Goal: Task Accomplishment & Management: Manage account settings

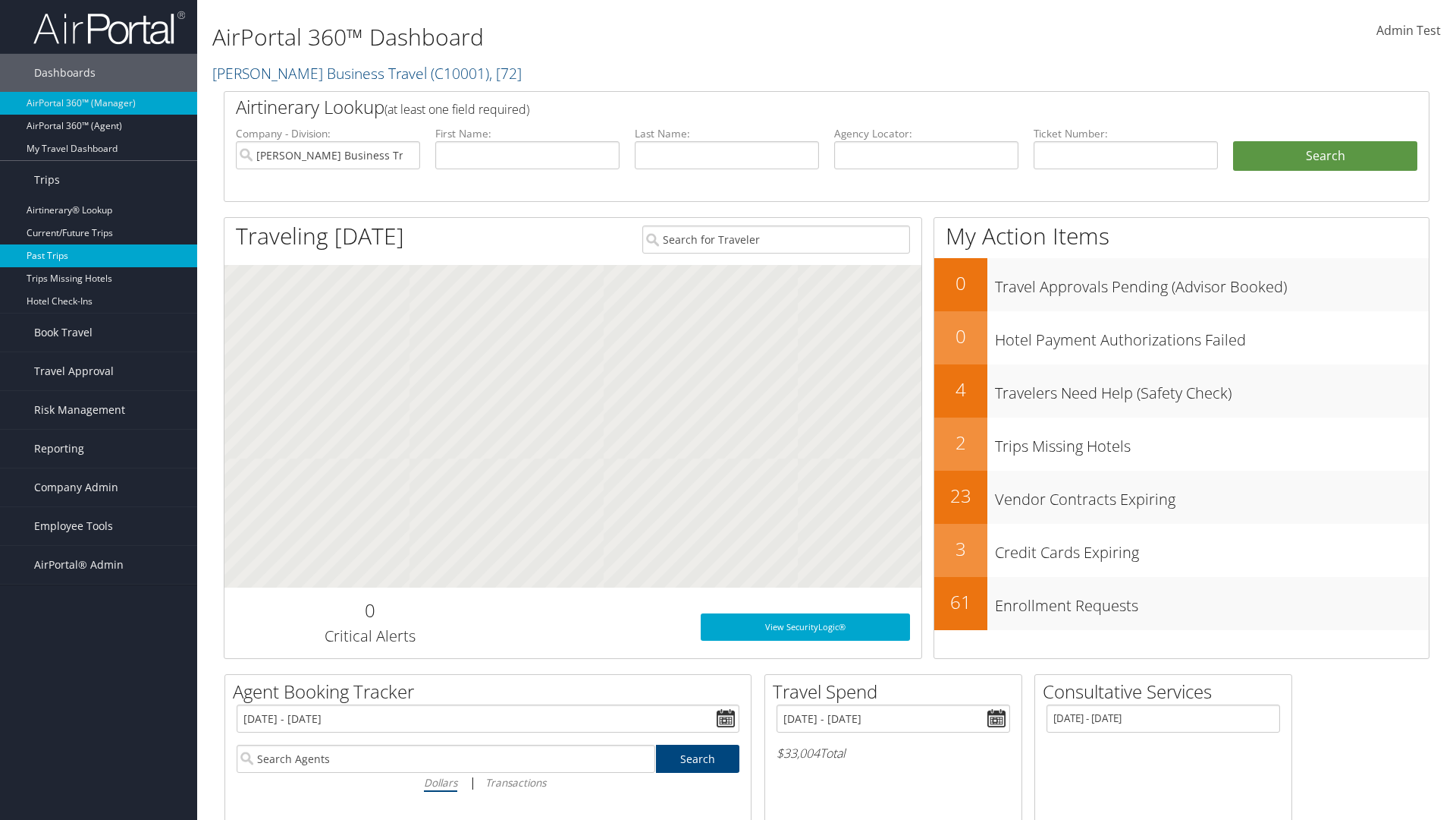
click at [98, 256] on link "Past Trips" at bounding box center [98, 255] width 198 height 23
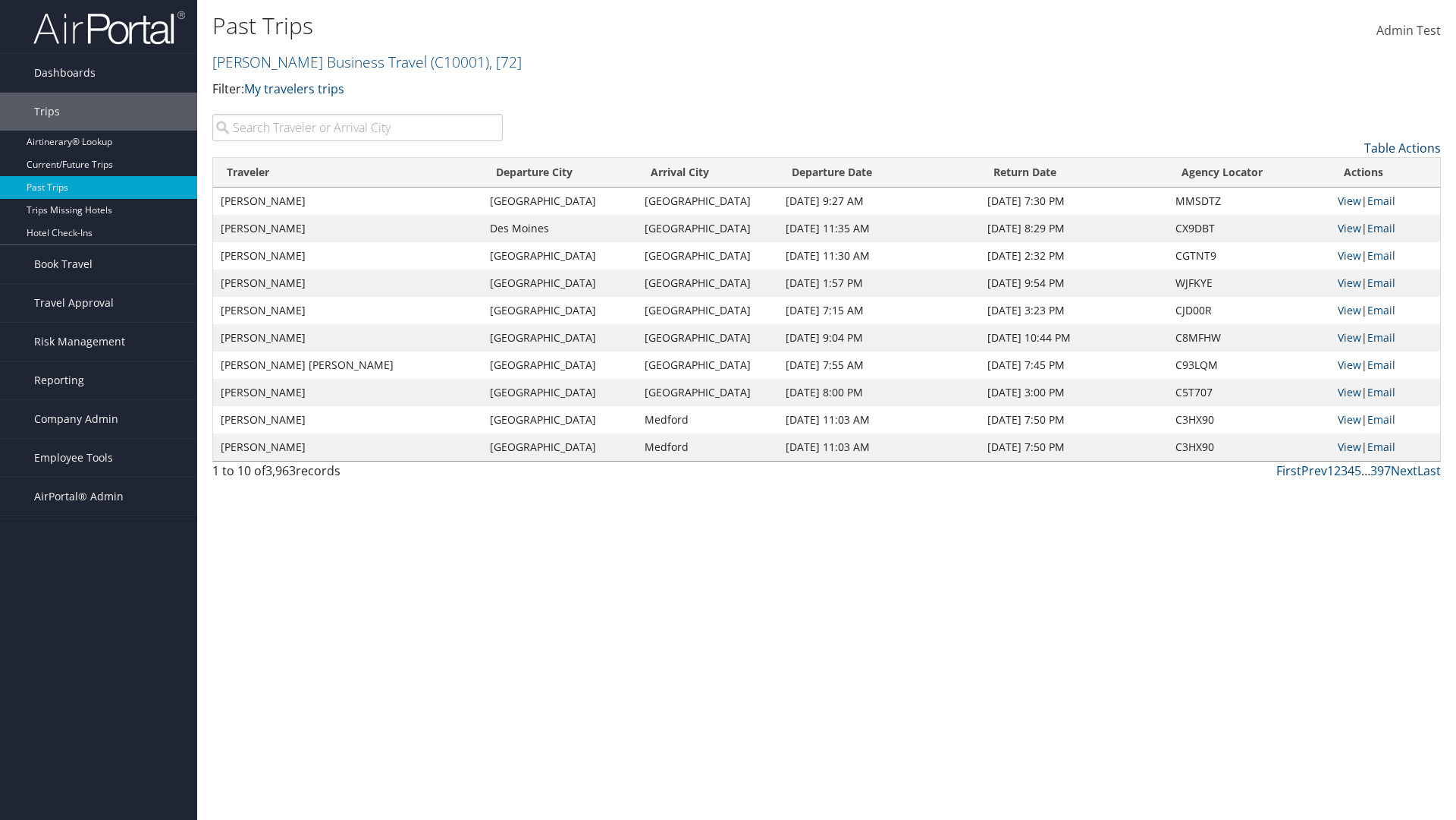
click at [1402, 148] on link "Table Actions" at bounding box center [1402, 148] width 76 height 16
click at [1340, 198] on link "Column Visibility" at bounding box center [1340, 197] width 199 height 26
click at [1340, 173] on link "Traveler" at bounding box center [1340, 173] width 199 height 26
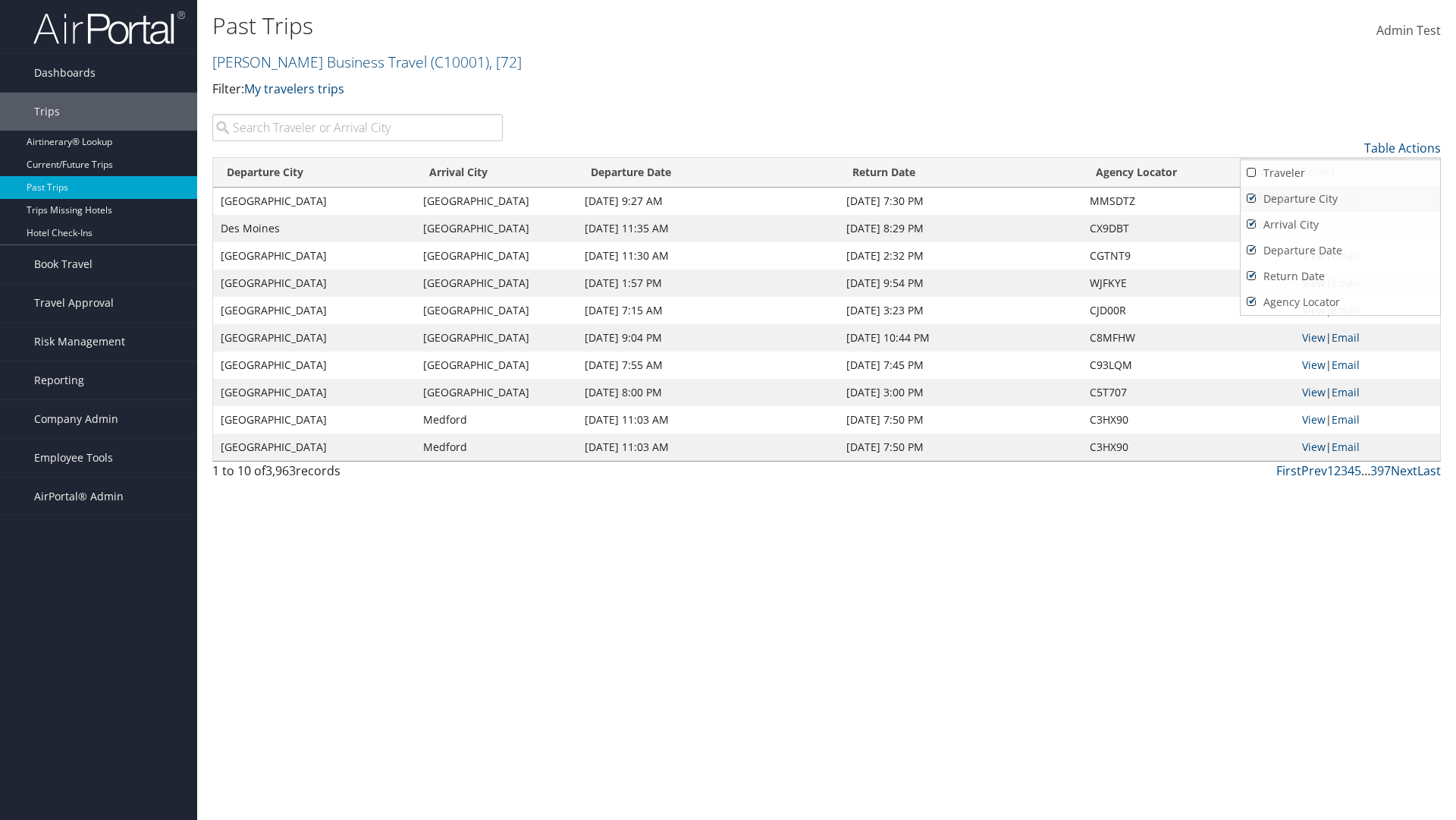
click at [1340, 199] on link "Departure City" at bounding box center [1340, 199] width 199 height 26
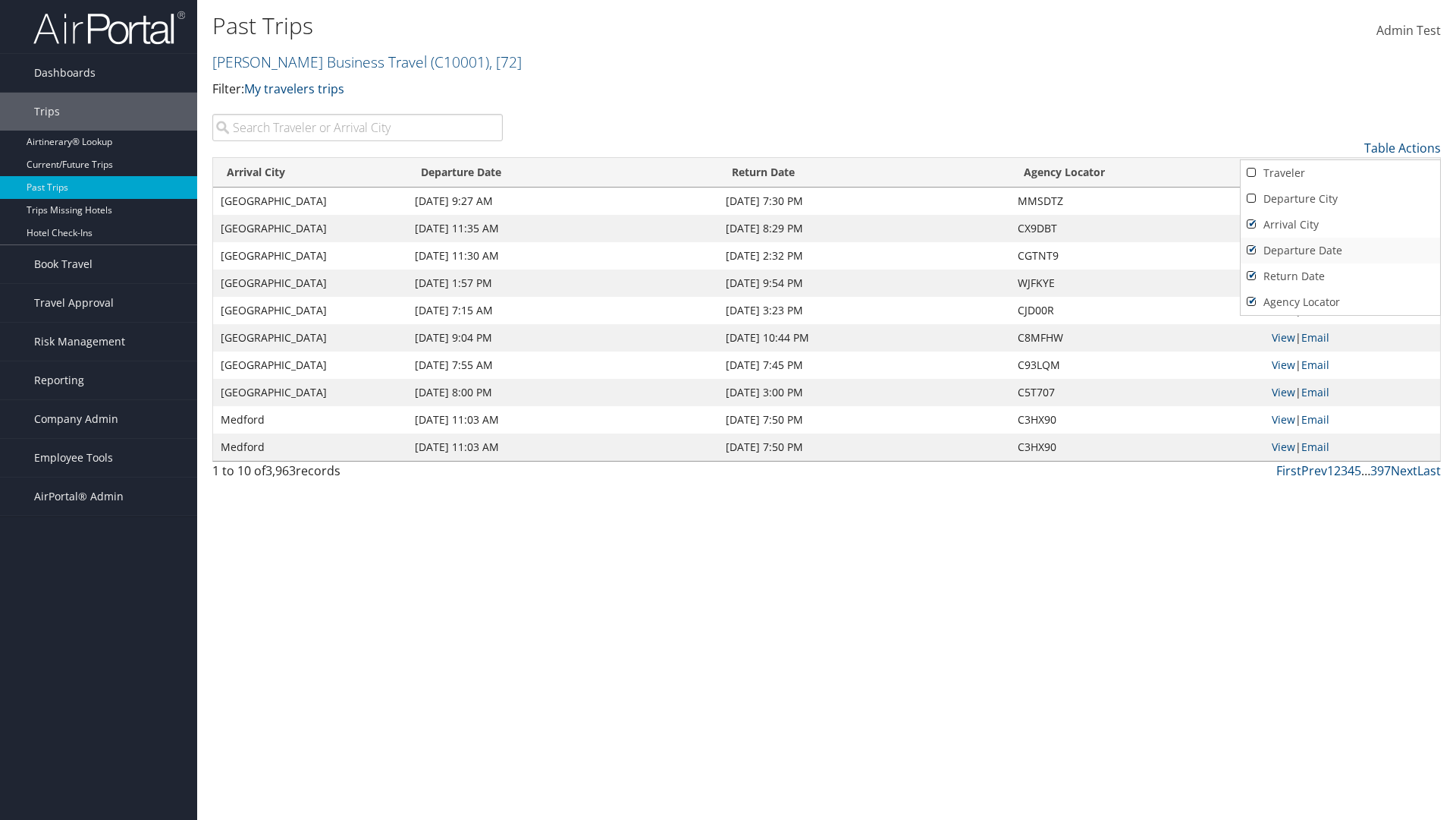
click at [1340, 225] on link "Arrival City" at bounding box center [1340, 224] width 199 height 26
click at [1340, 251] on link "Departure Date" at bounding box center [1340, 251] width 199 height 26
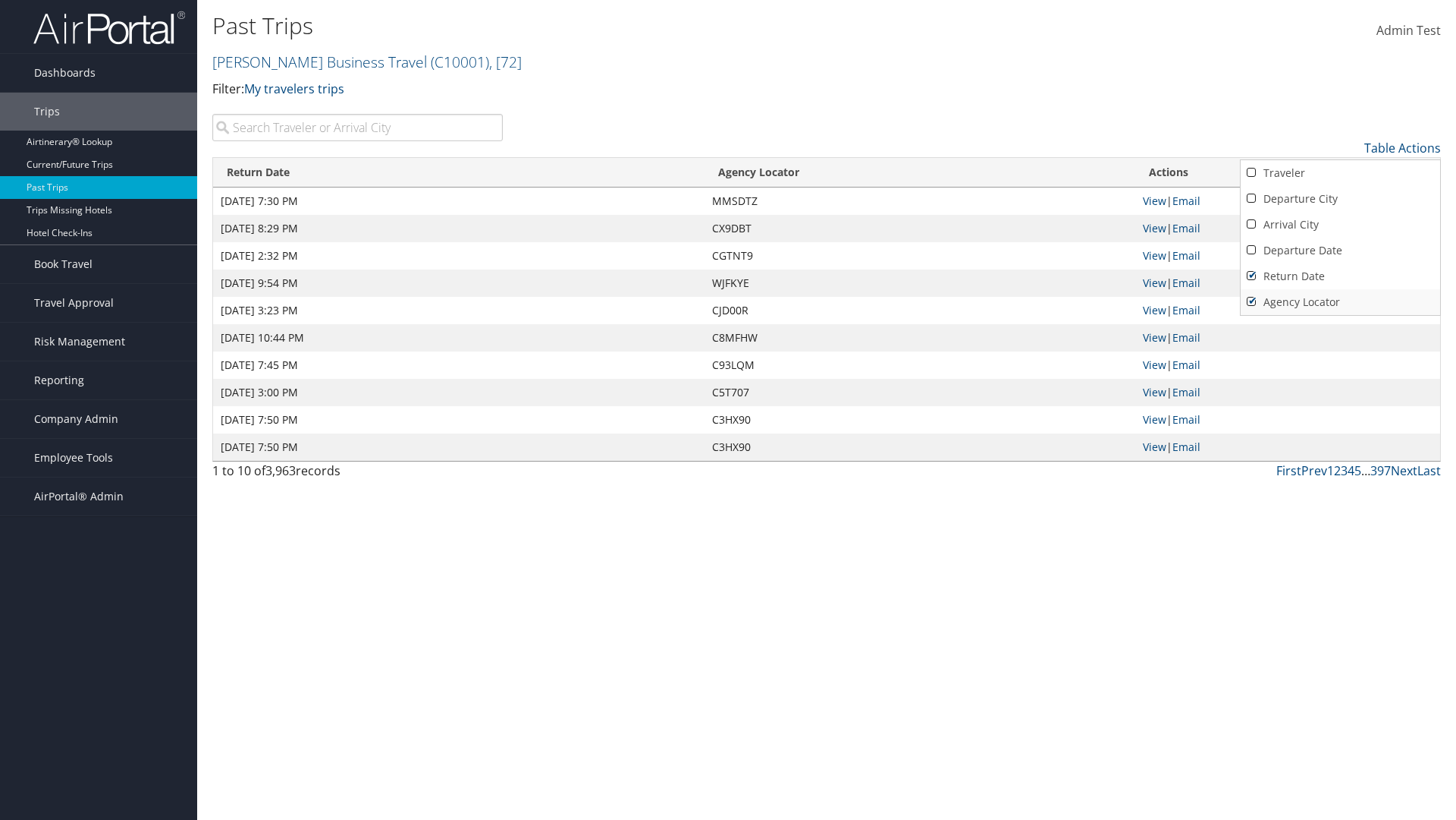
click at [1340, 276] on link "Return Date" at bounding box center [1340, 276] width 199 height 26
click at [1340, 302] on link "Agency Locator" at bounding box center [1340, 302] width 199 height 26
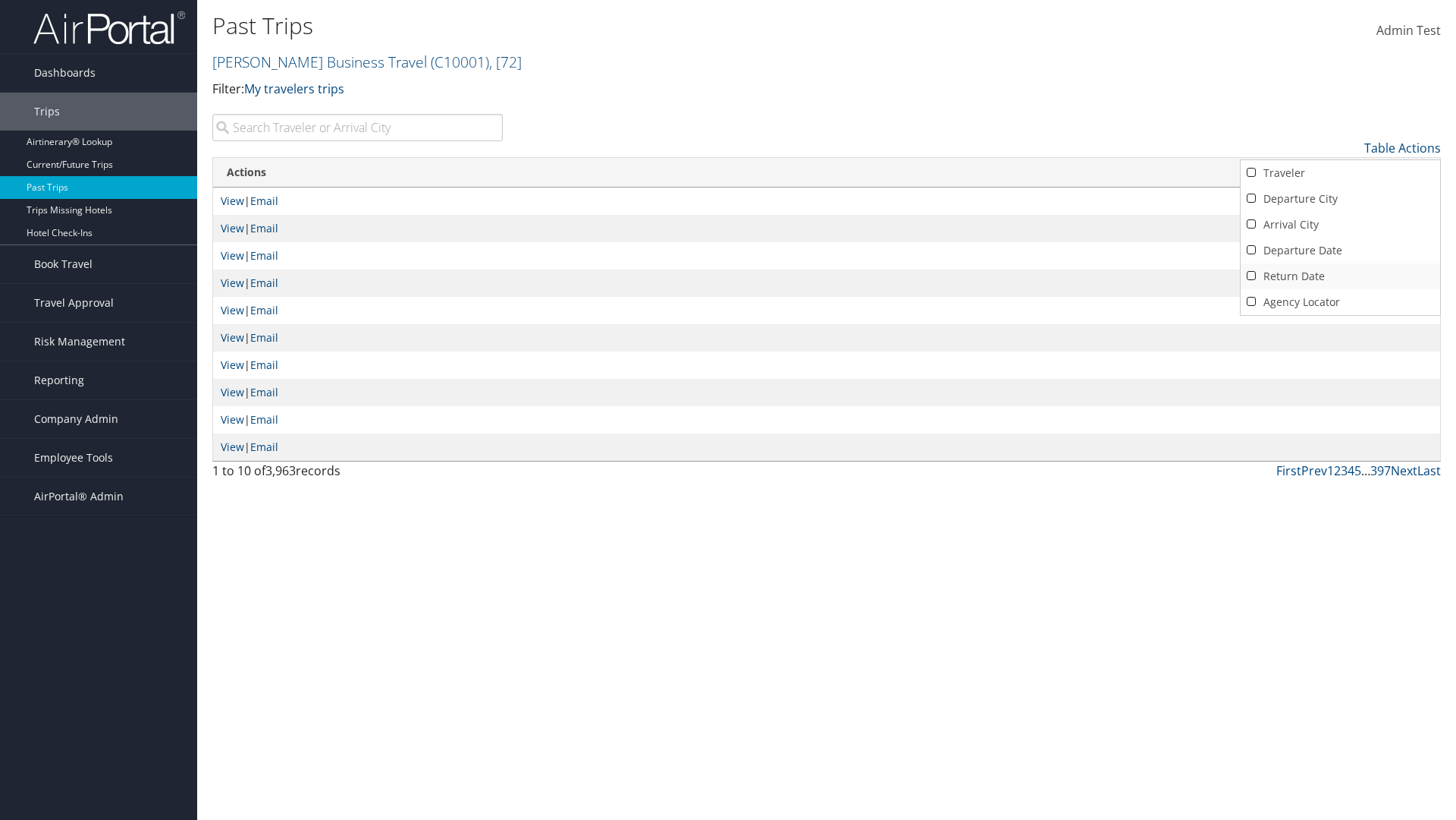
click at [1340, 302] on link "Agency Locator" at bounding box center [1340, 302] width 199 height 26
click at [1340, 276] on link "Return Date" at bounding box center [1340, 276] width 199 height 26
click at [1340, 251] on link "Departure Date" at bounding box center [1340, 251] width 199 height 26
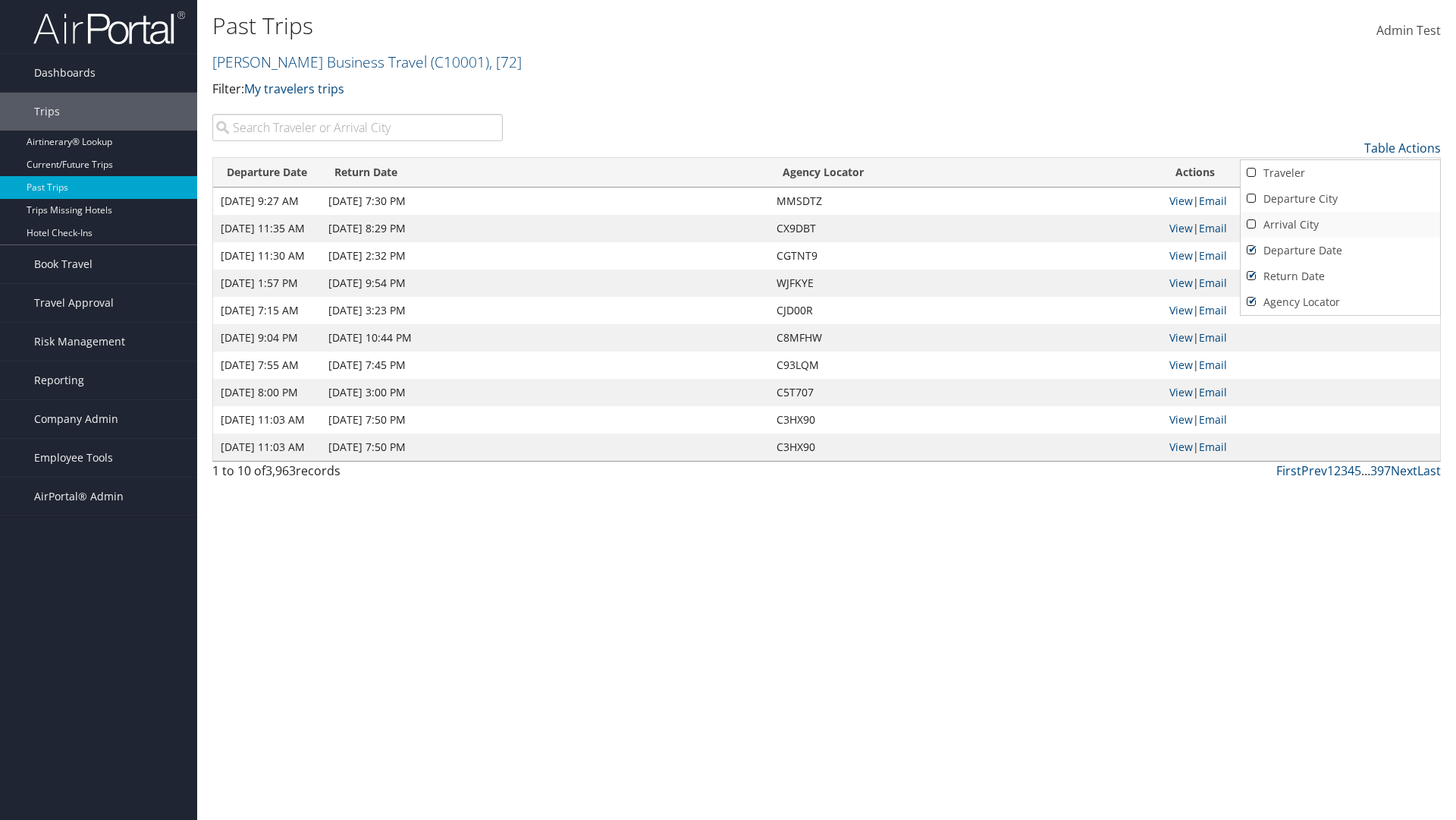
click at [1340, 225] on link "Arrival City" at bounding box center [1340, 224] width 199 height 26
click at [1340, 199] on link "Departure City" at bounding box center [1340, 199] width 199 height 26
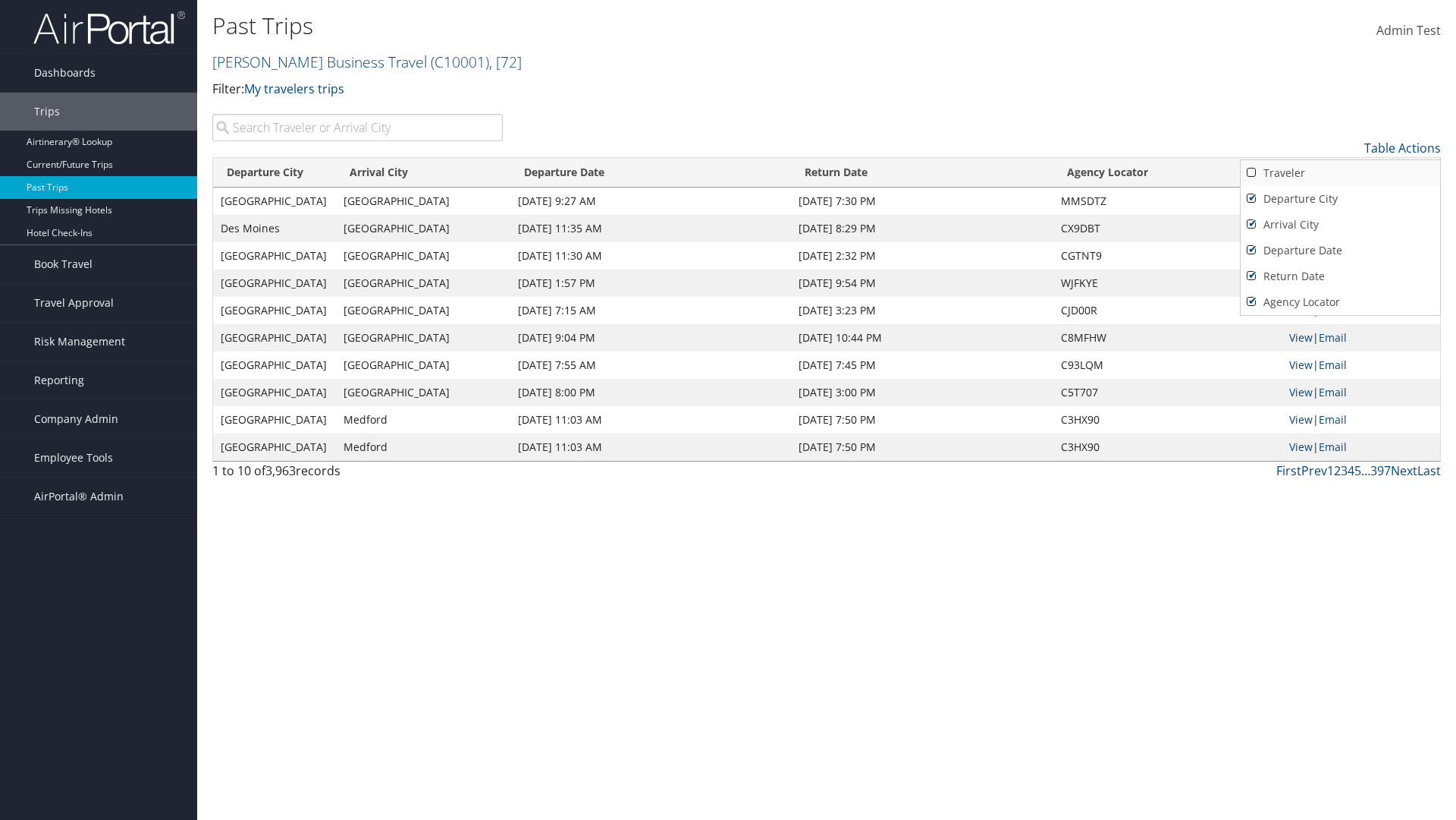
click at [1340, 173] on link "Traveler" at bounding box center [1340, 173] width 199 height 26
click at [728, 410] on div at bounding box center [728, 410] width 1456 height 820
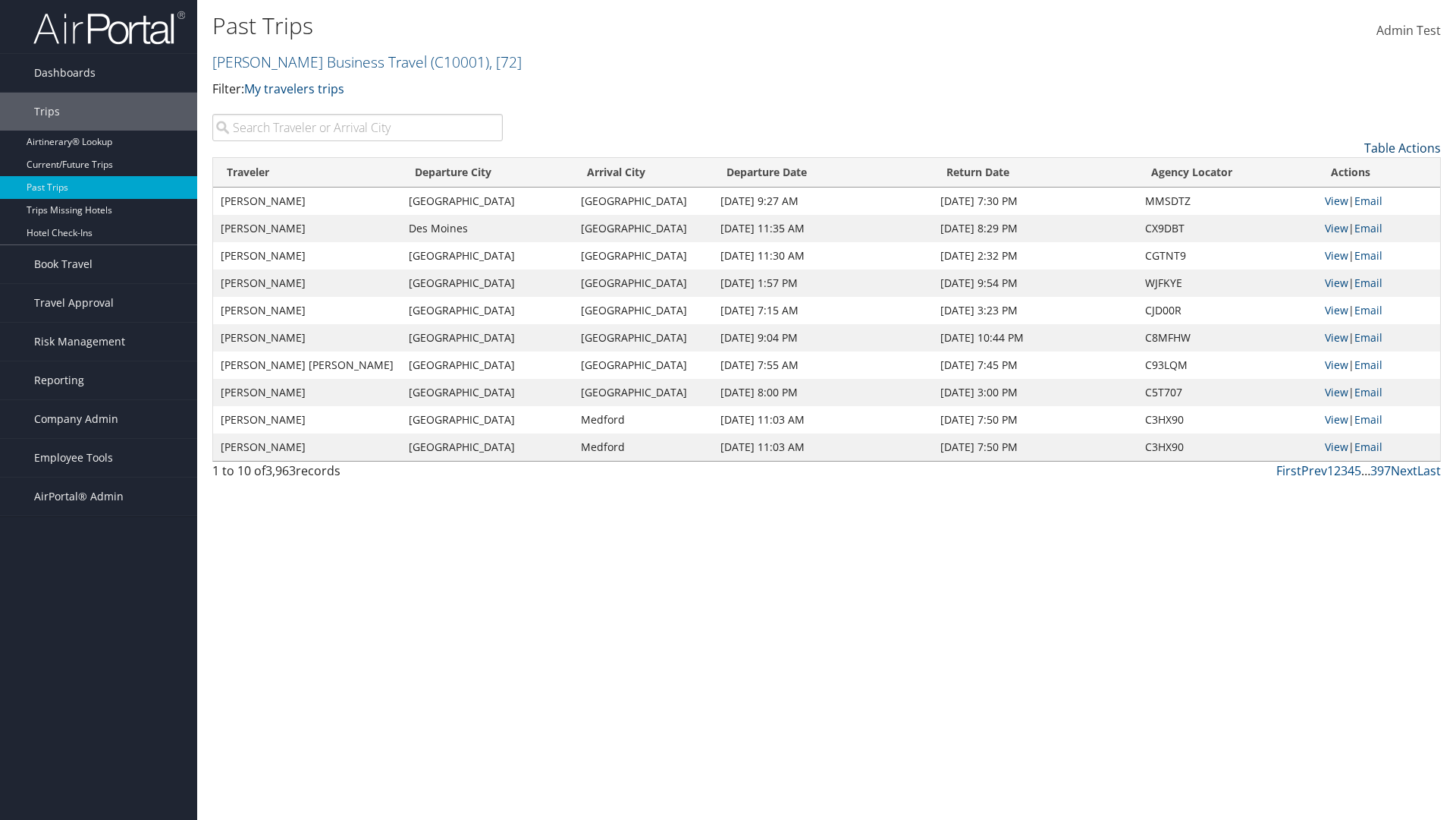
click at [1402, 148] on link "Table Actions" at bounding box center [1402, 148] width 76 height 16
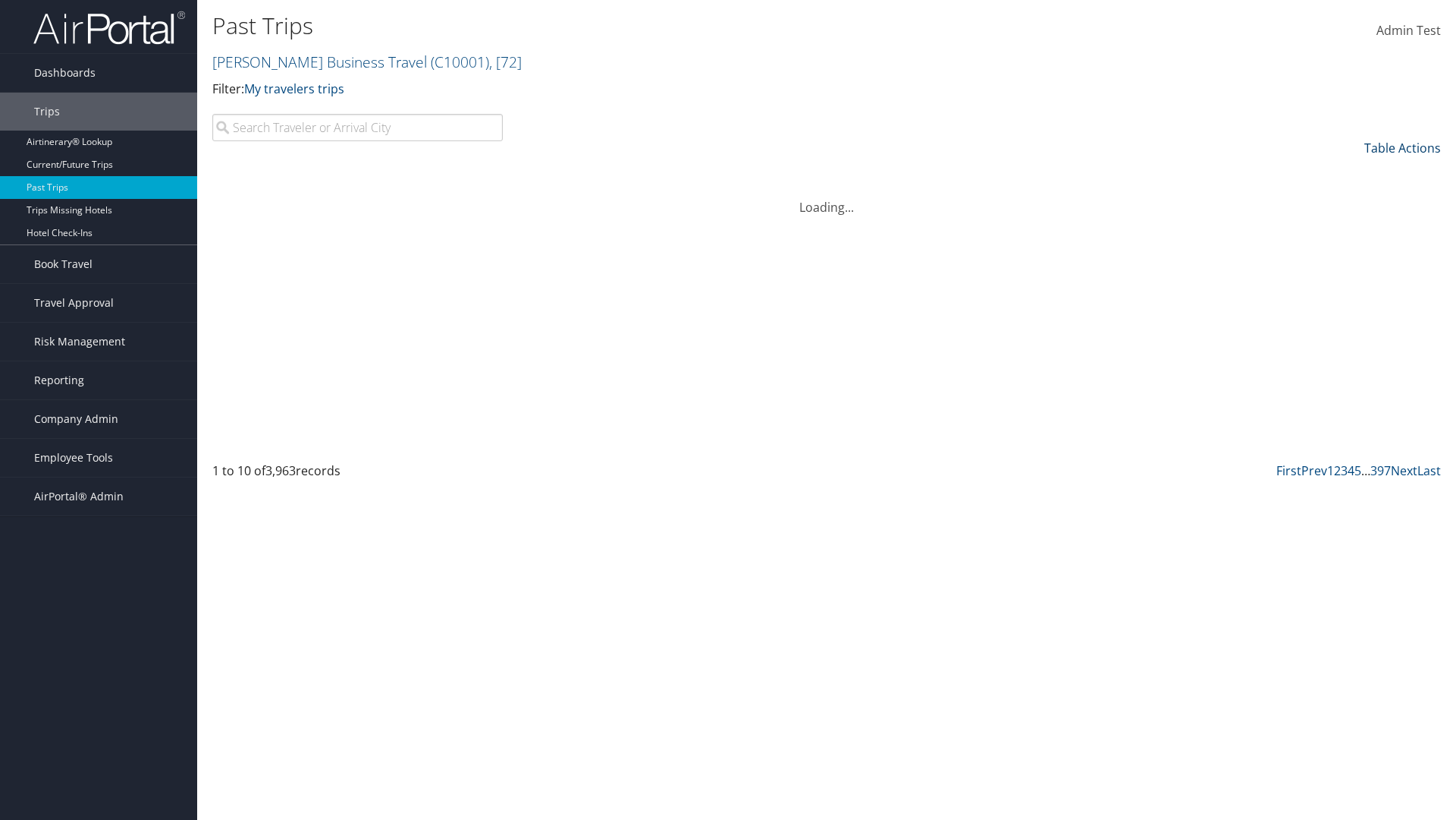
click at [1402, 148] on link "Table Actions" at bounding box center [1402, 148] width 76 height 16
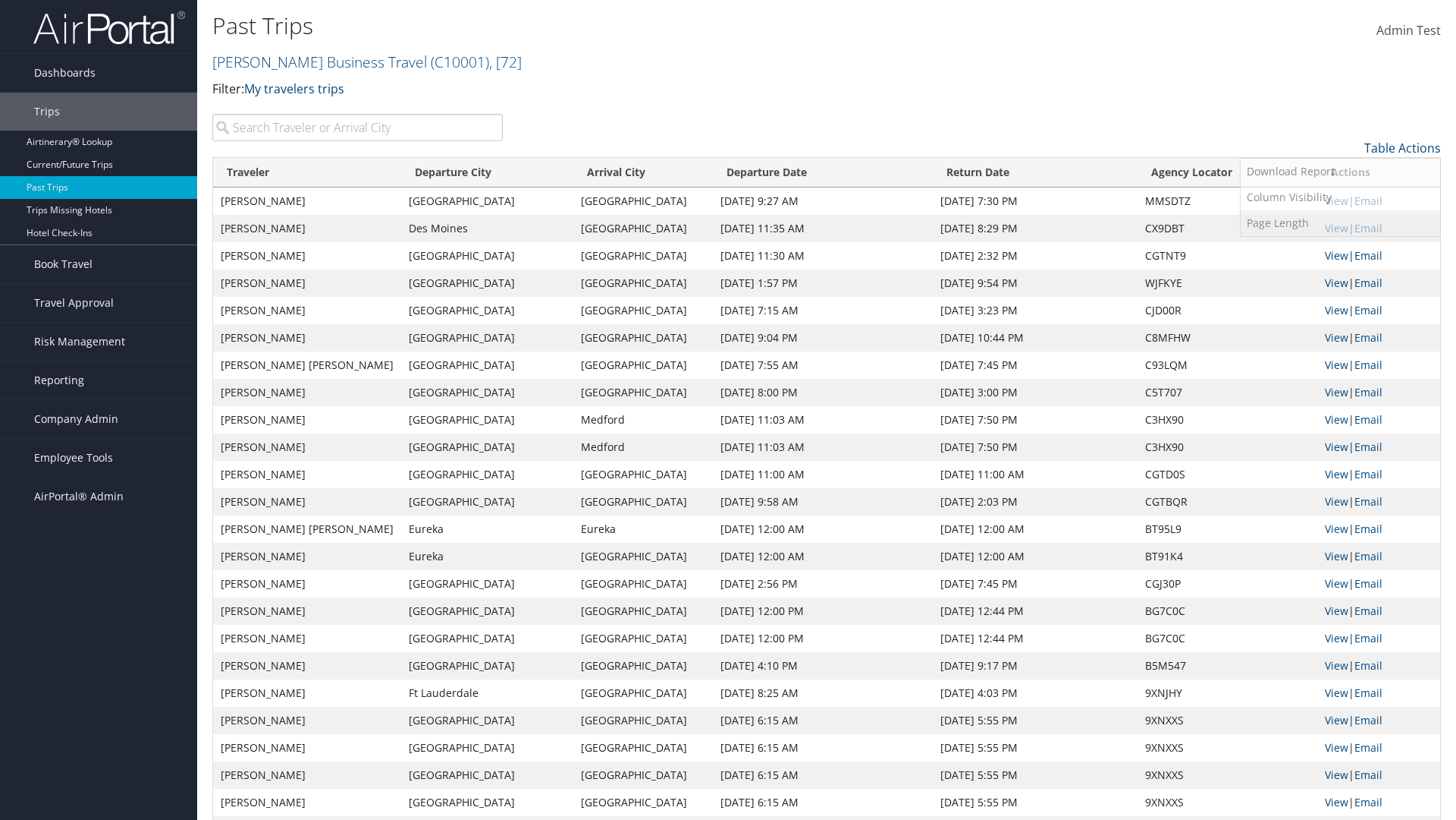
click at [1340, 223] on link "Page Length" at bounding box center [1340, 223] width 199 height 26
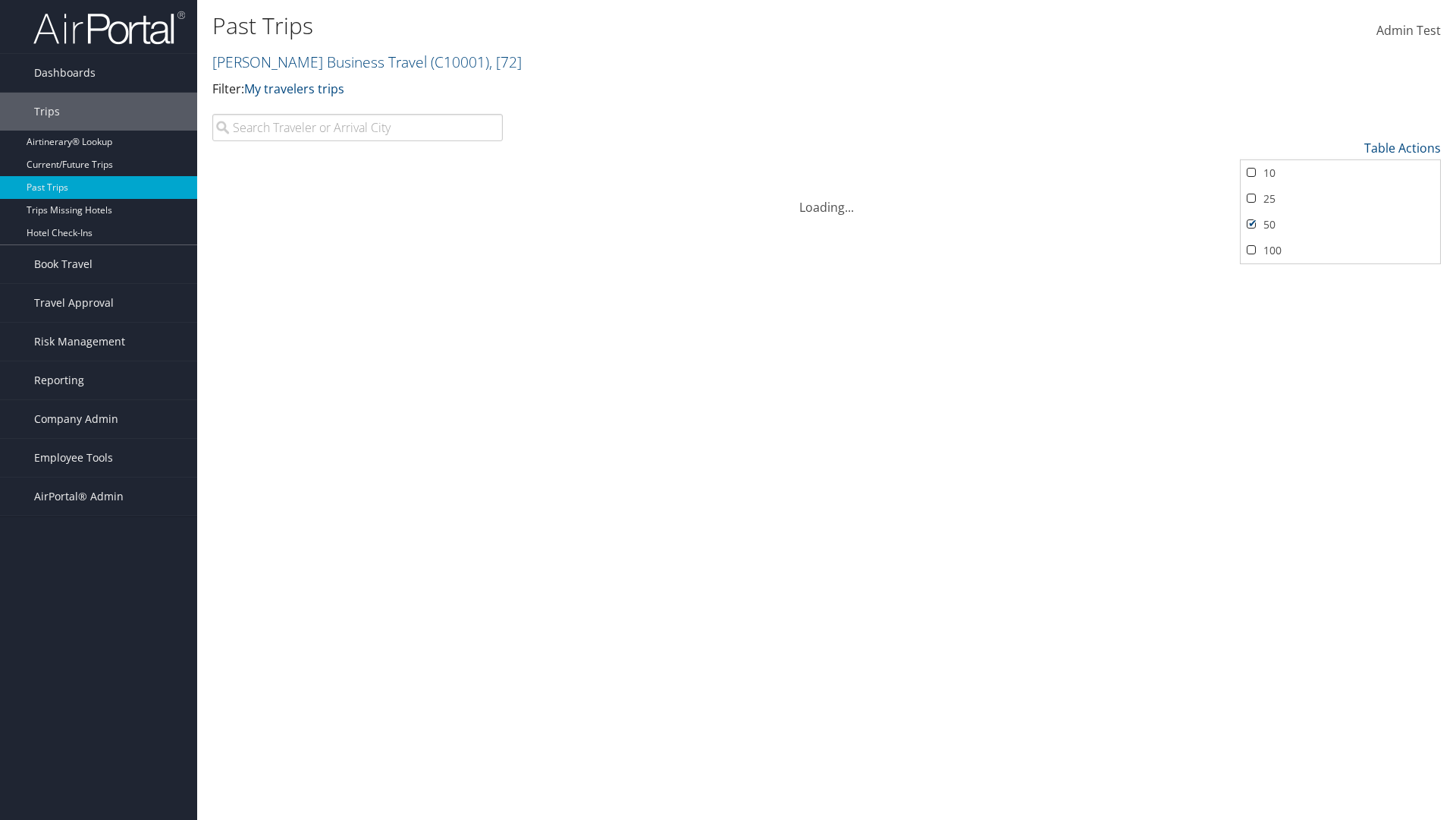
scroll to position [77, 0]
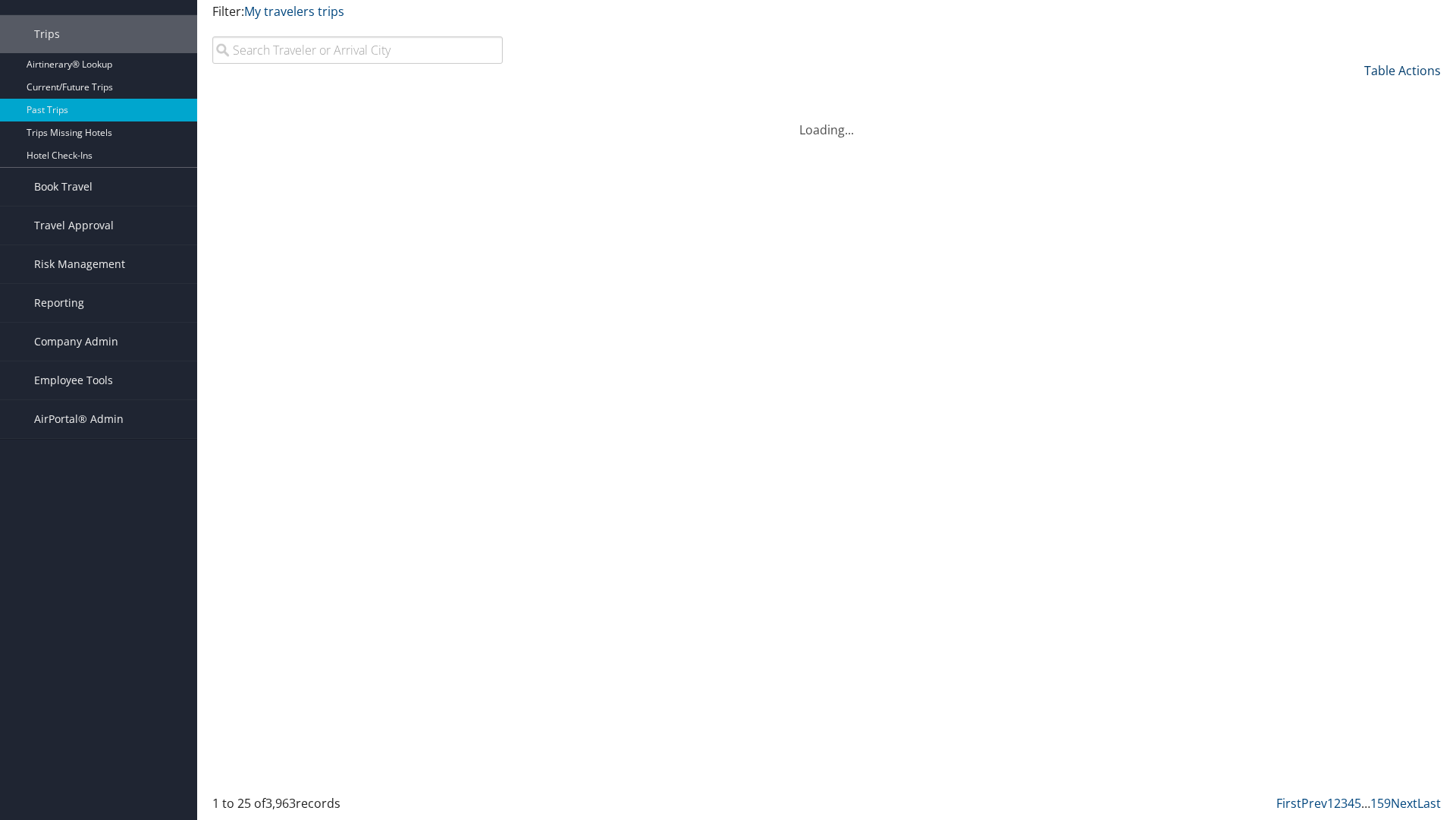
click at [1402, 79] on link "Table Actions" at bounding box center [1402, 70] width 76 height 16
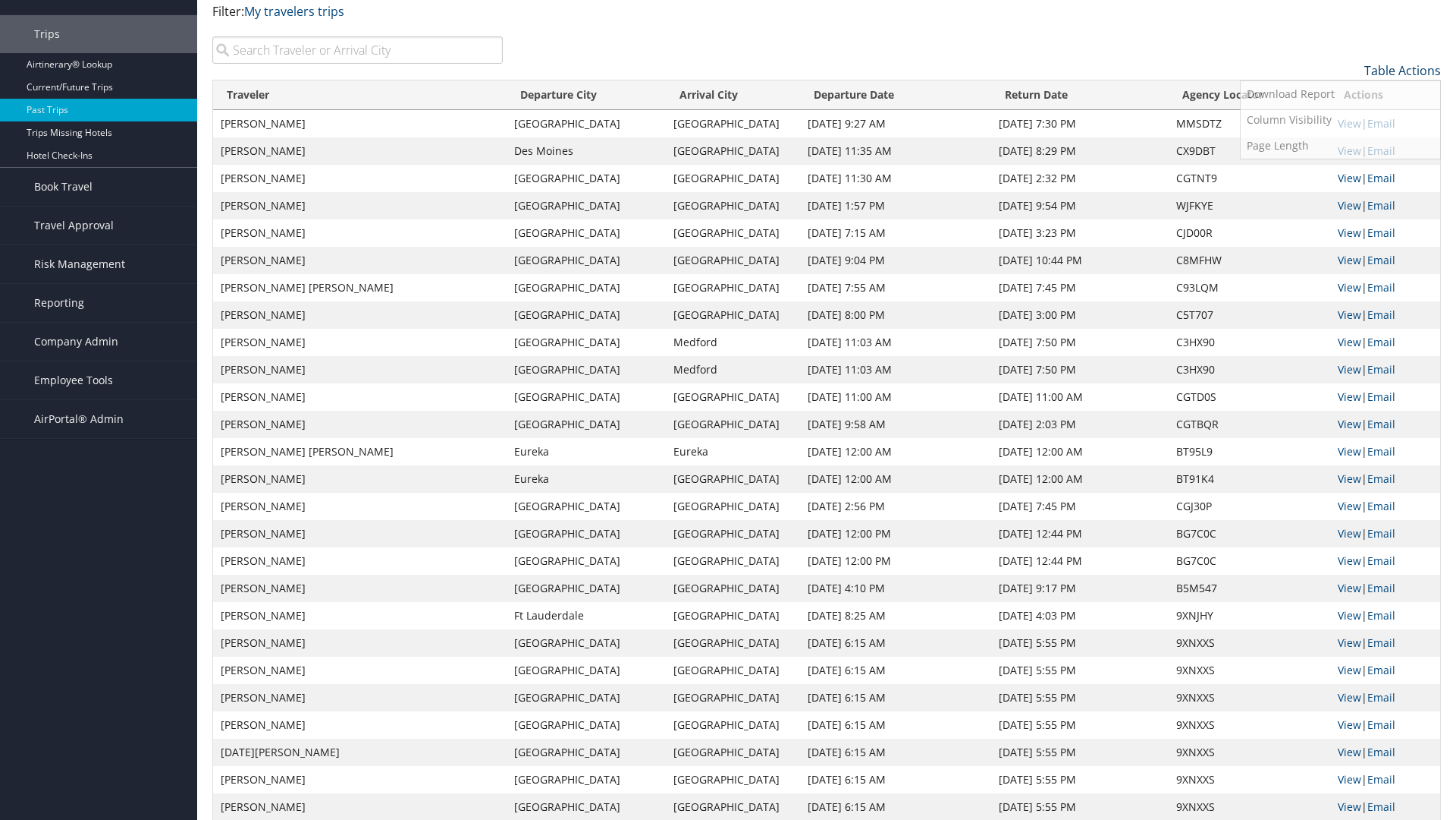
scroll to position [0, 0]
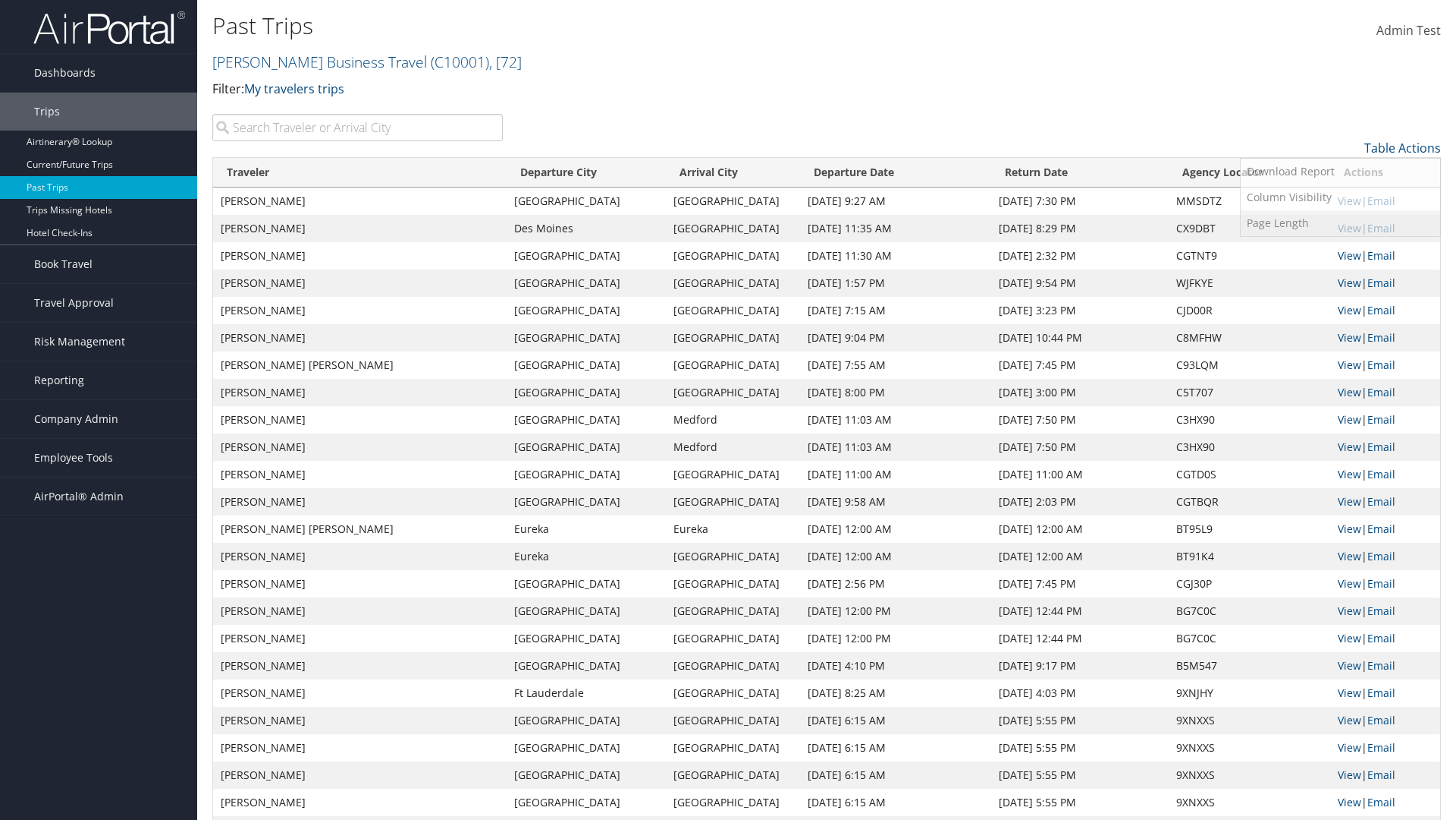
click at [1340, 223] on link "Page Length" at bounding box center [1340, 223] width 199 height 26
click at [1340, 251] on link "100" at bounding box center [1340, 251] width 199 height 26
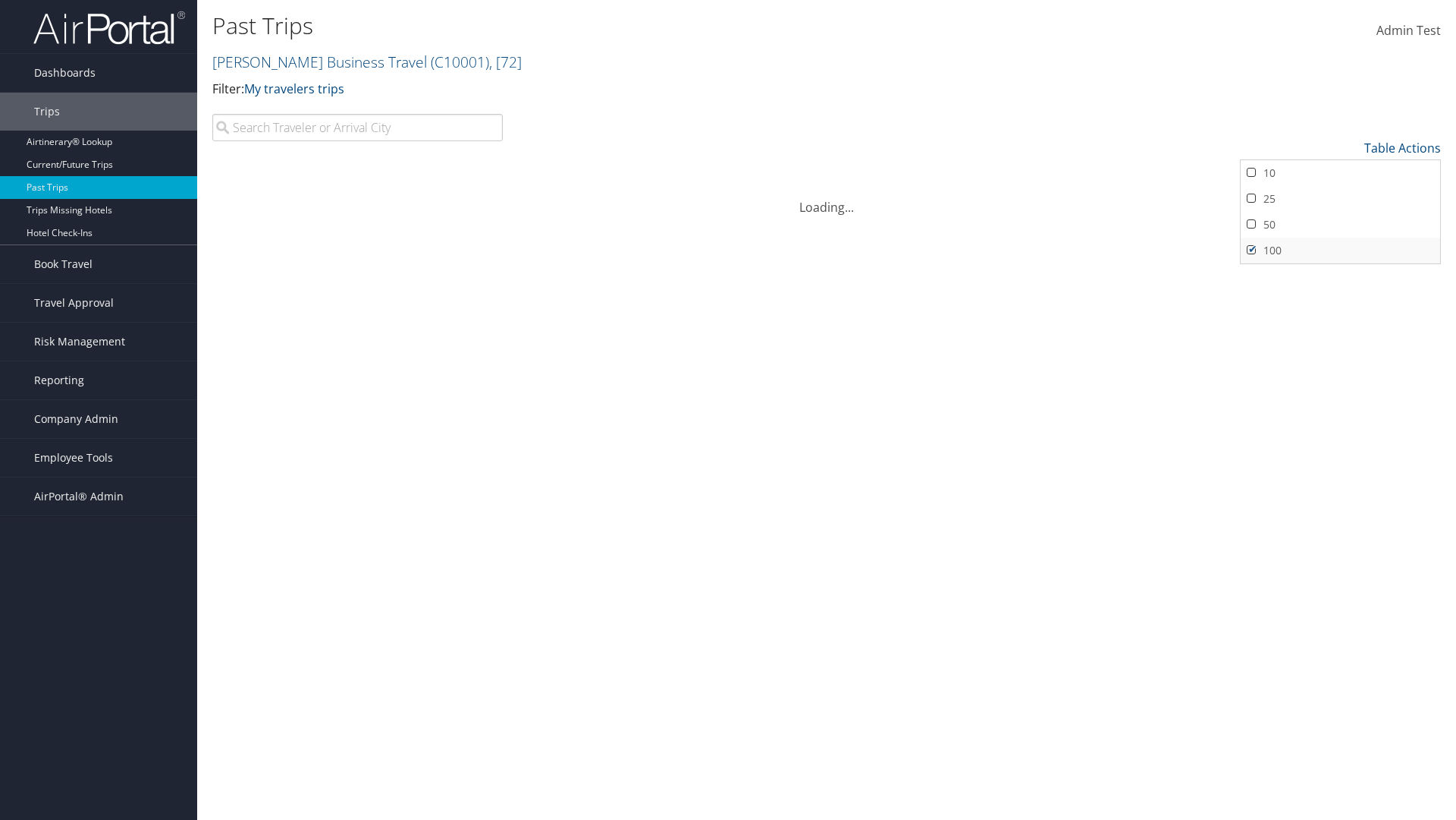
scroll to position [139, 0]
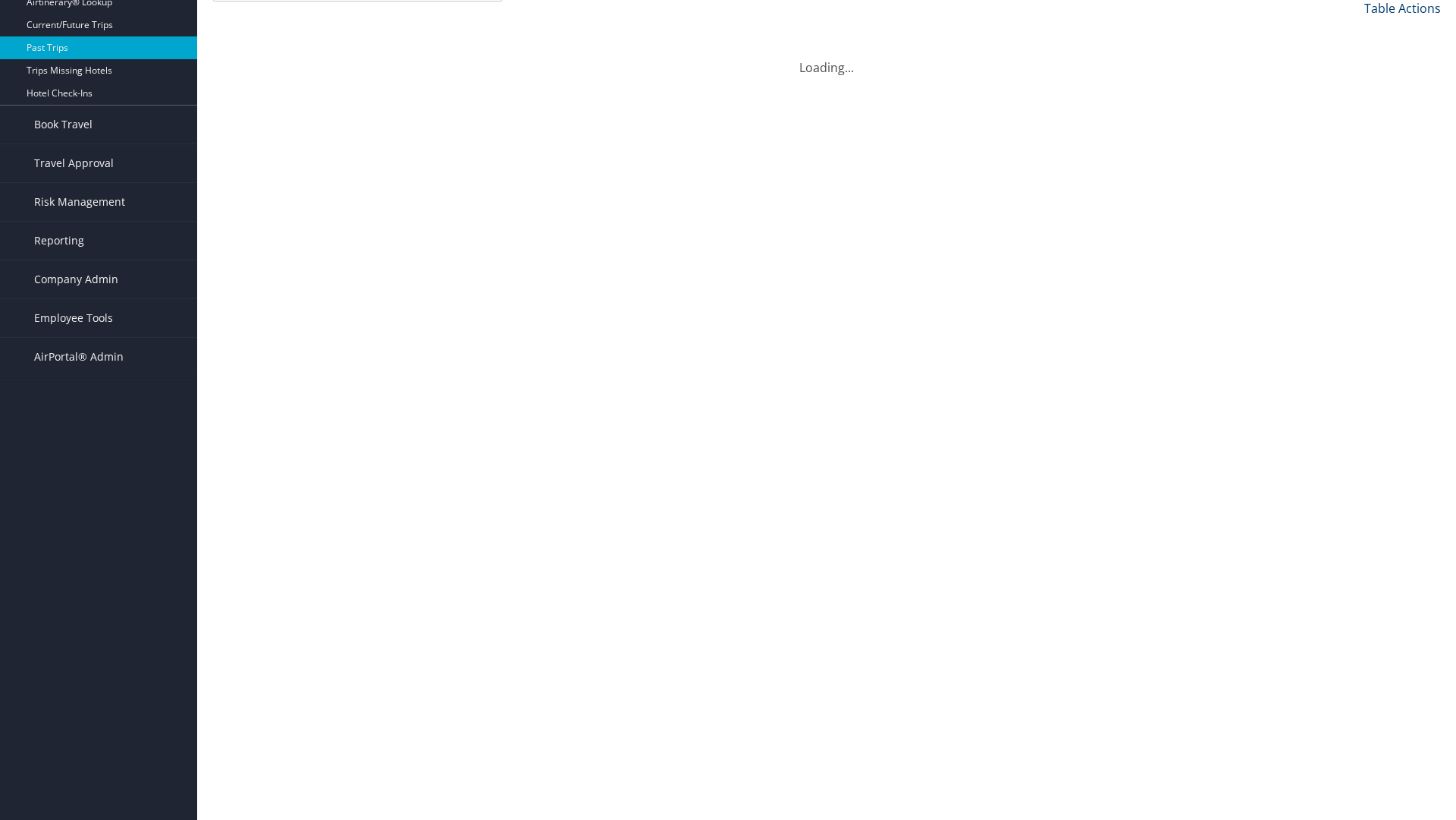
click at [1402, 16] on link "Table Actions" at bounding box center [1402, 8] width 76 height 16
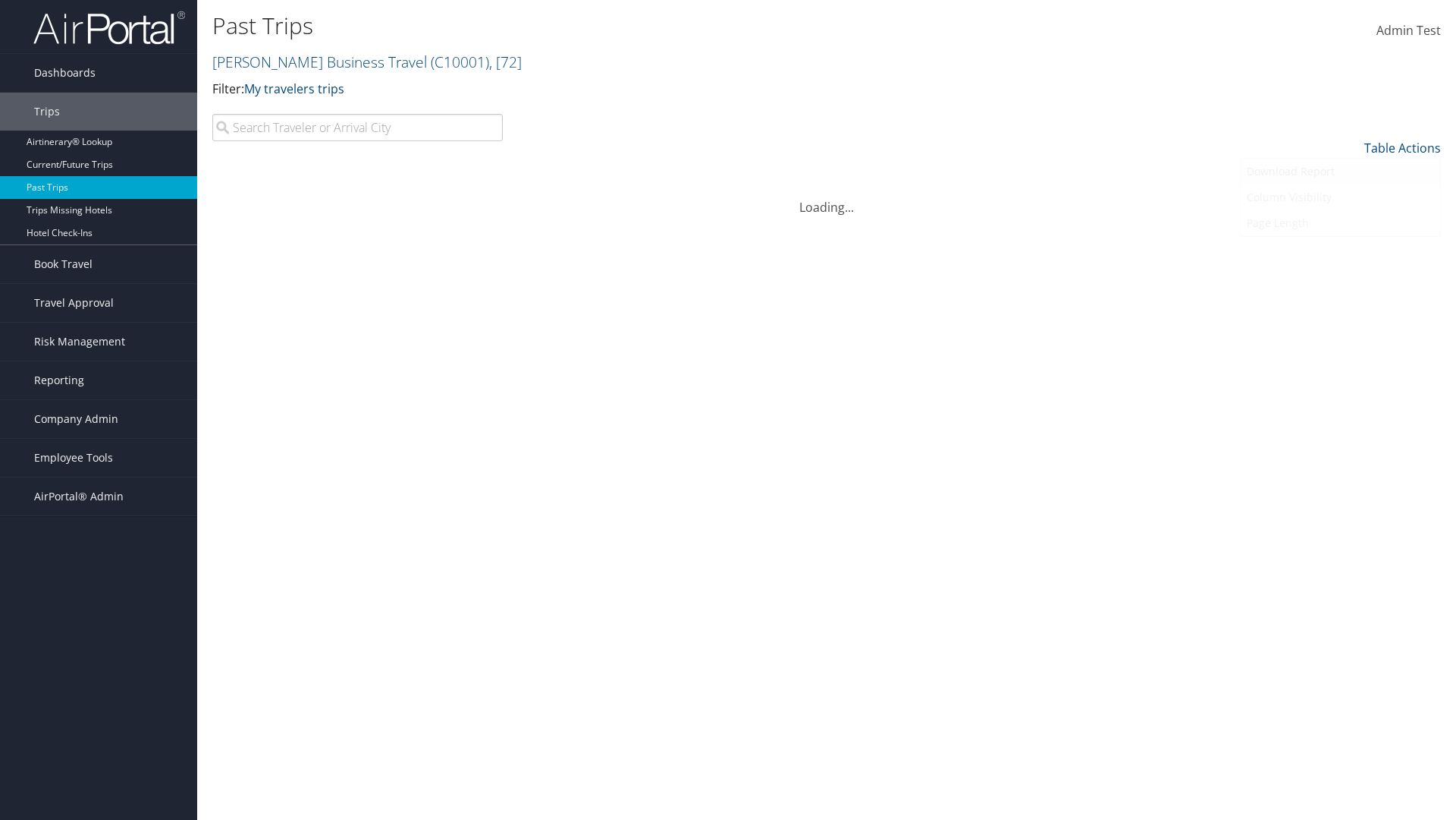
click at [1340, 171] on link "Download Report" at bounding box center [1340, 171] width 199 height 26
